Goal: Information Seeking & Learning: Learn about a topic

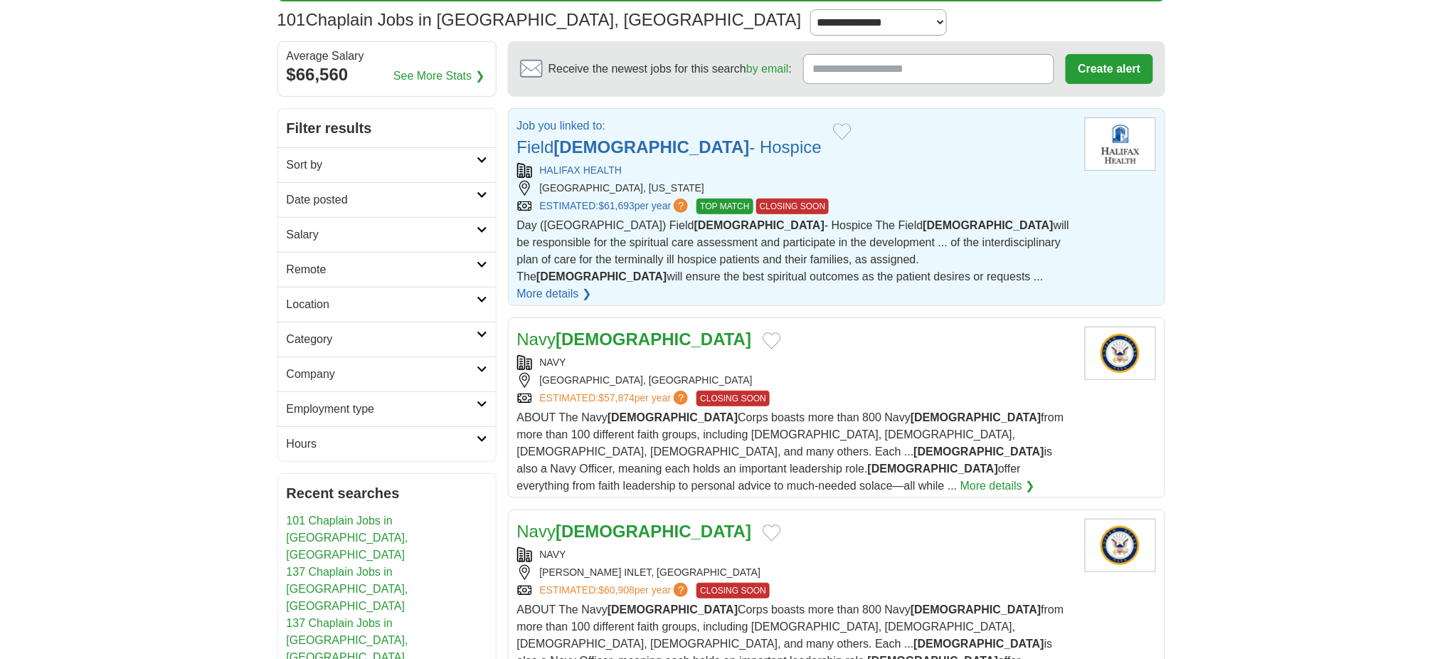
click at [618, 156] on strong "[DEMOGRAPHIC_DATA]" at bounding box center [652, 146] width 196 height 19
click at [572, 176] on link "HALIFAX HEALTH" at bounding box center [581, 169] width 83 height 11
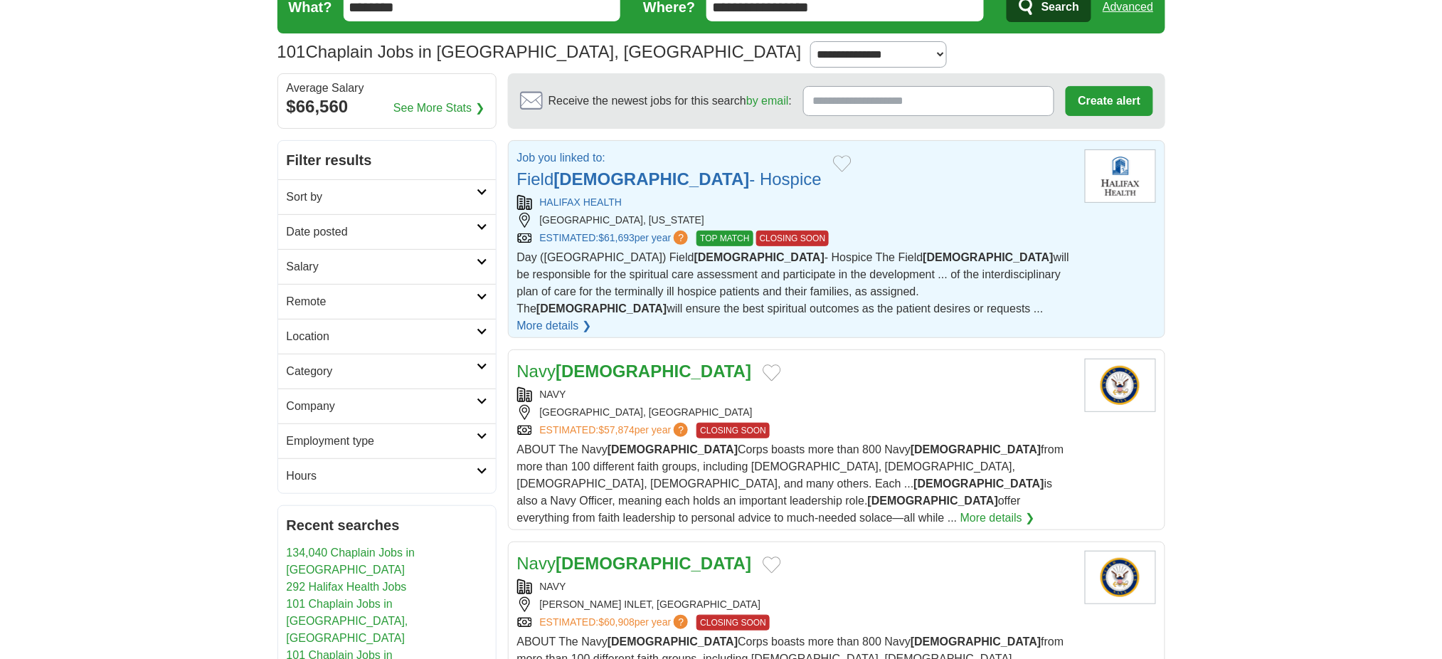
scroll to position [285, 0]
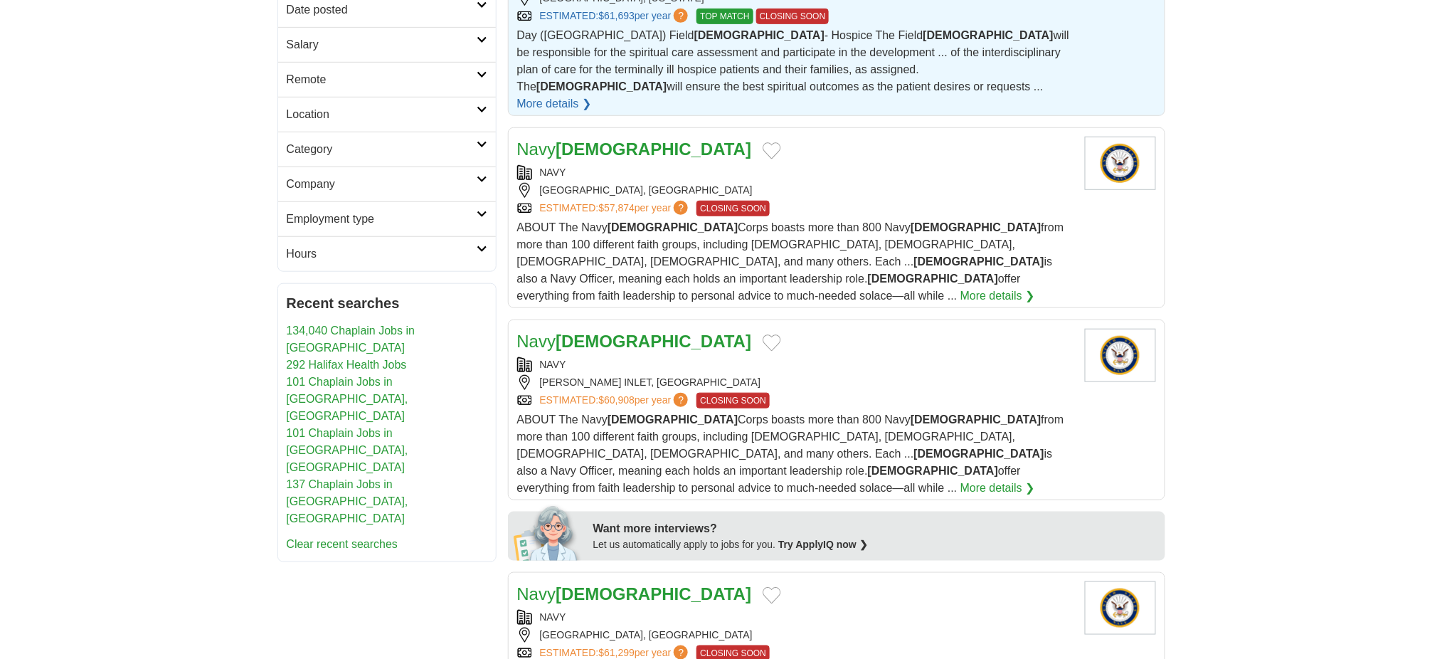
click at [568, 112] on link "More details ❯" at bounding box center [554, 103] width 75 height 17
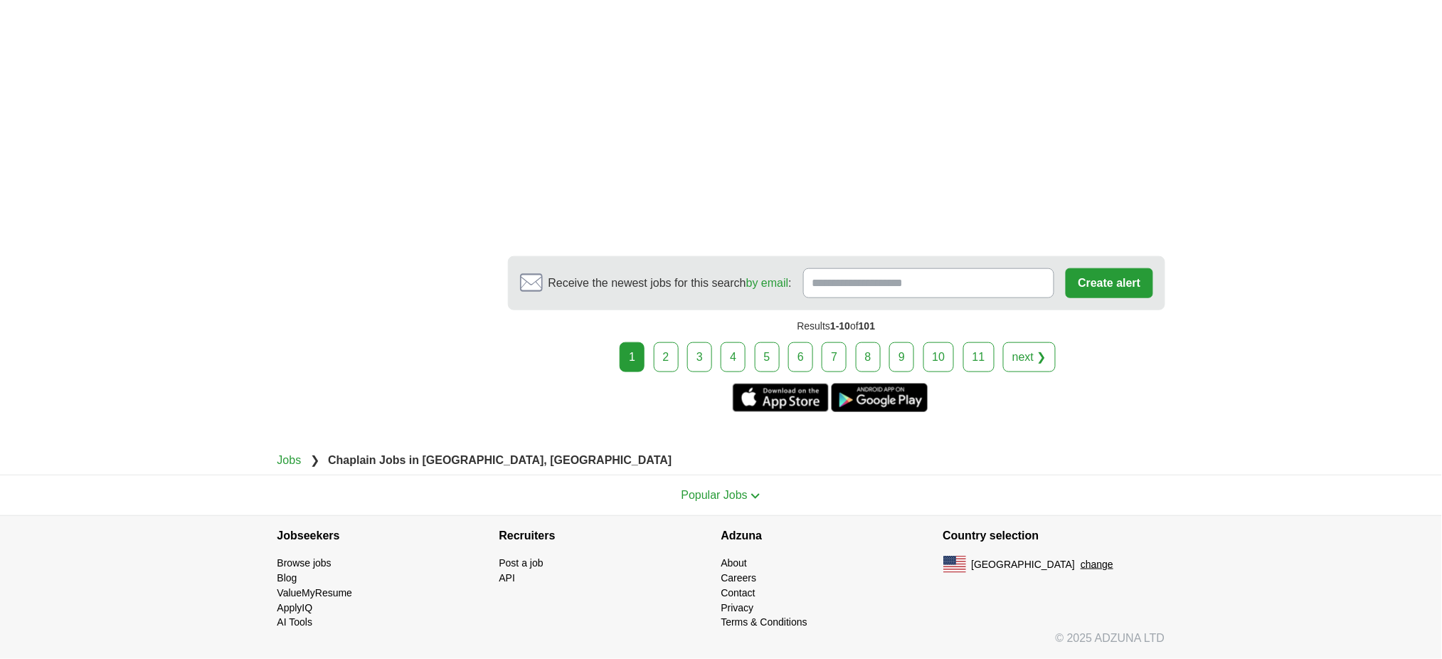
scroll to position [2465, 0]
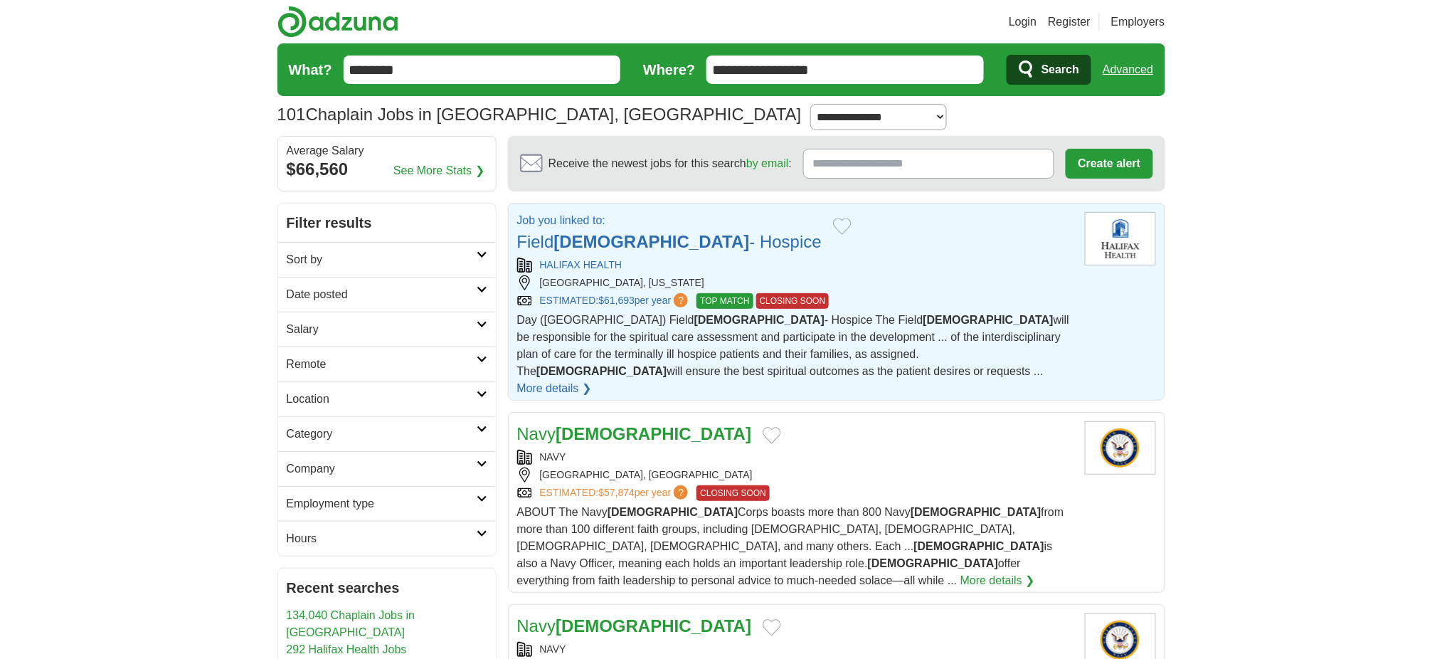
click at [573, 251] on link "Field Chaplain - Hospice" at bounding box center [669, 241] width 305 height 19
